Goal: Book appointment/travel/reservation

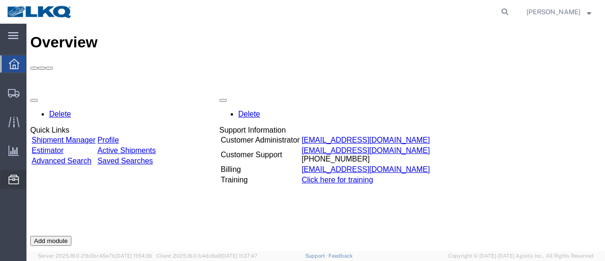
drag, startPoint x: 74, startPoint y: 113, endPoint x: 69, endPoint y: 114, distance: 4.9
click at [0, 0] on span "Location Appointment" at bounding box center [0, 0] width 0 height 0
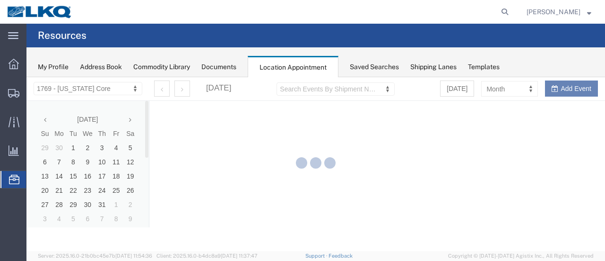
select select "28716"
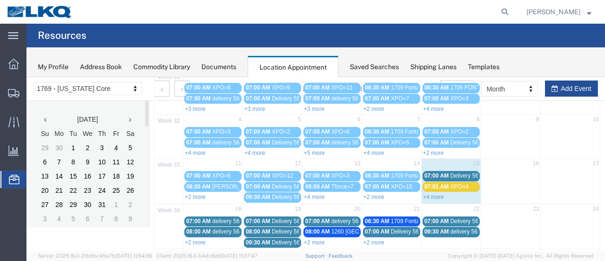
scroll to position [142, 0]
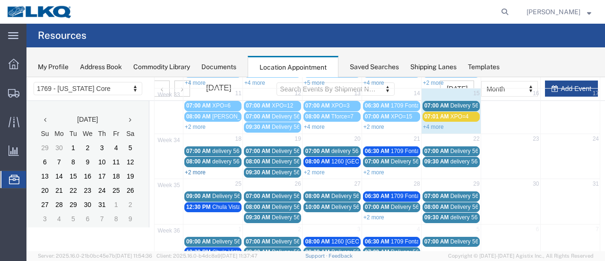
click at [188, 169] on link "+2 more" at bounding box center [195, 172] width 21 height 7
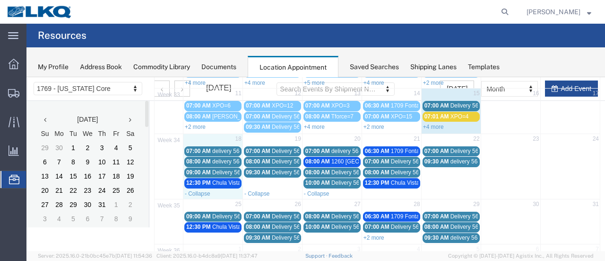
click at [203, 134] on td "18" at bounding box center [214, 139] width 60 height 12
select select "1"
select select
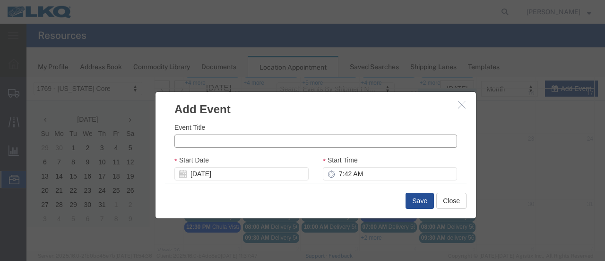
click at [194, 140] on input "Event Title" at bounding box center [316, 140] width 283 height 13
type input "XPO=8"
click at [334, 174] on input "7:42 AM" at bounding box center [390, 173] width 134 height 13
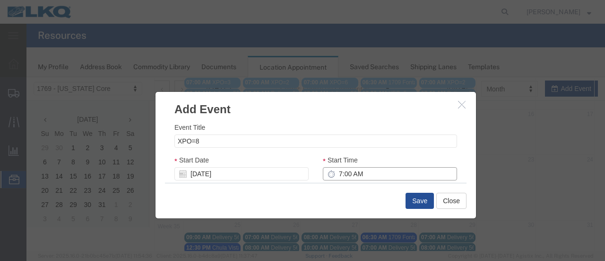
scroll to position [88, 0]
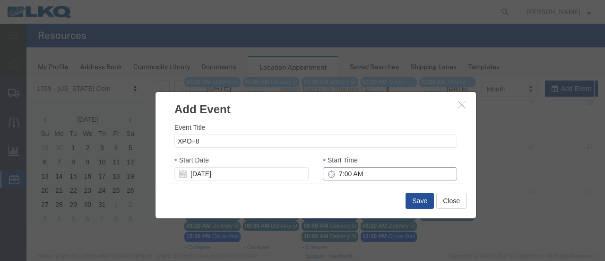
type input "7:00 AM"
click at [465, 159] on div "Event Title XPO=8 Start Date [DATE] Start Time 7:00 AM End Date [DATE] End Time…" at bounding box center [316, 149] width 321 height 65
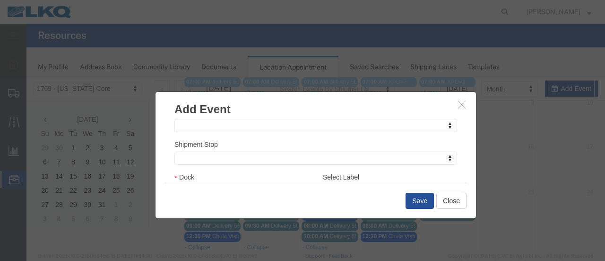
scroll to position [142, 0]
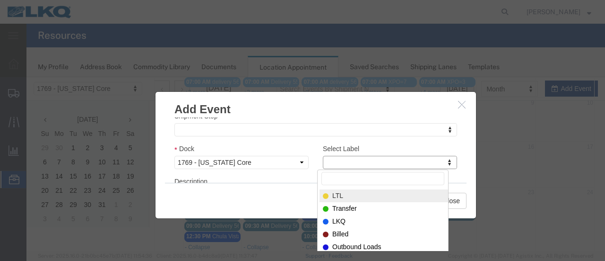
select select "25"
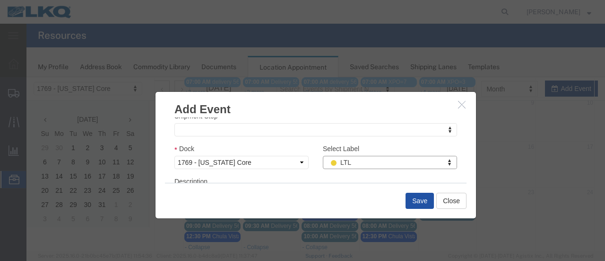
click at [416, 200] on button "Save" at bounding box center [420, 201] width 28 height 16
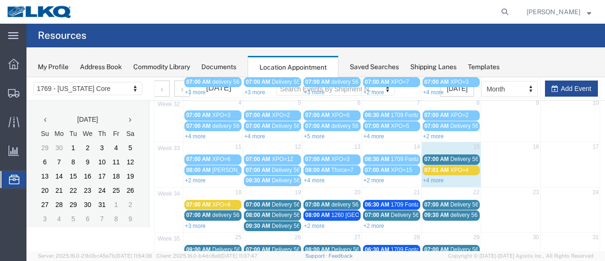
scroll to position [61, 0]
